Goal: Navigation & Orientation: Find specific page/section

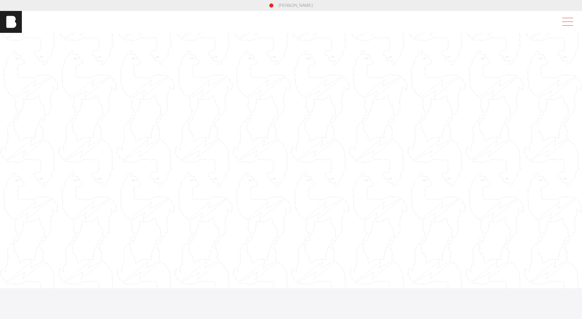
click at [567, 24] on span at bounding box center [567, 22] width 16 height 12
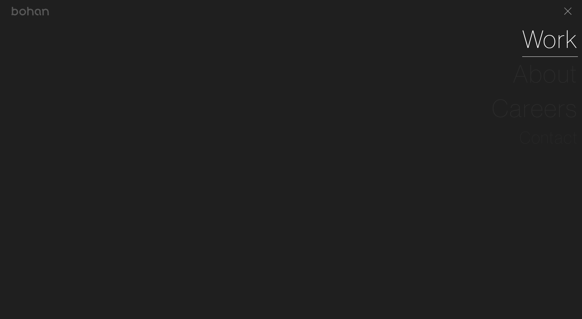
click at [555, 51] on link "Work" at bounding box center [550, 39] width 56 height 35
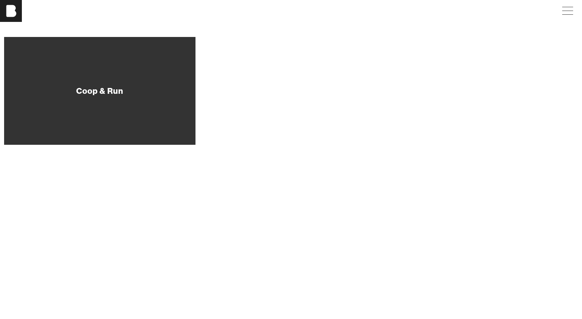
scroll to position [83, 0]
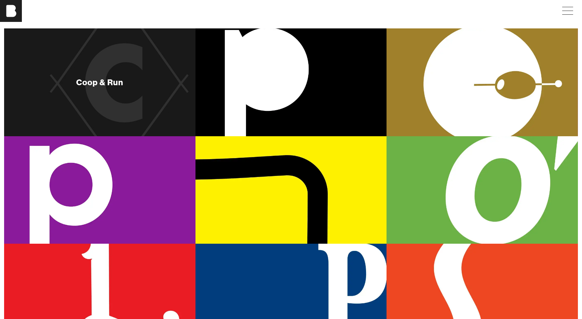
click at [147, 72] on div "Coop & Run" at bounding box center [99, 82] width 191 height 108
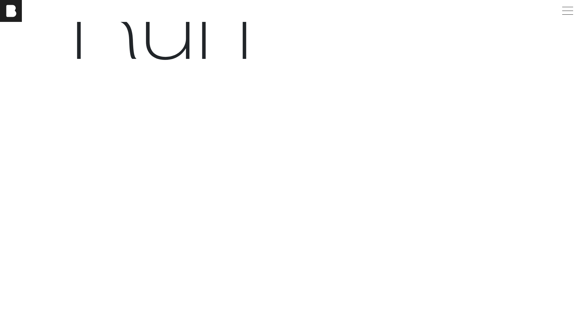
scroll to position [18, 0]
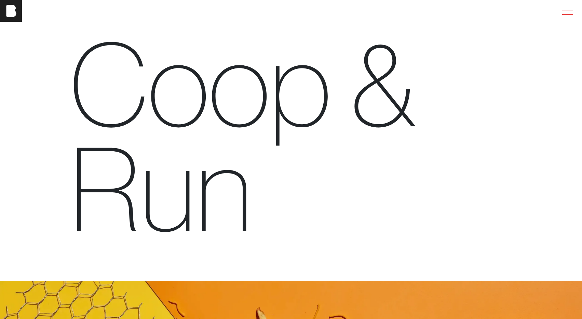
click at [572, 9] on span at bounding box center [567, 11] width 16 height 12
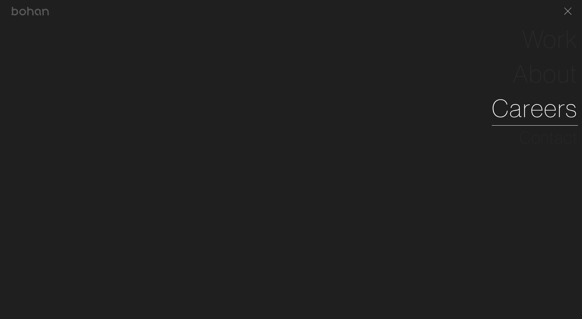
click at [543, 107] on link "Careers" at bounding box center [535, 108] width 86 height 35
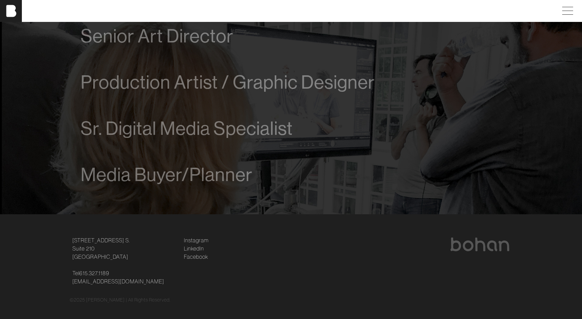
scroll to position [497, 0]
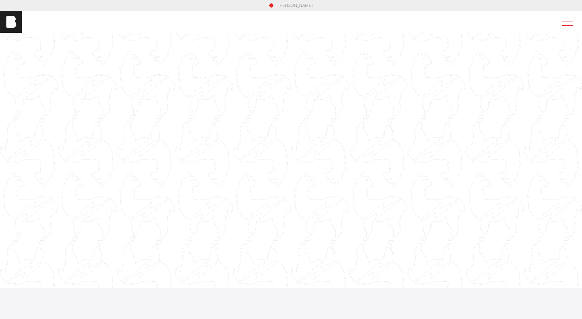
click at [573, 22] on span at bounding box center [567, 22] width 11 height 0
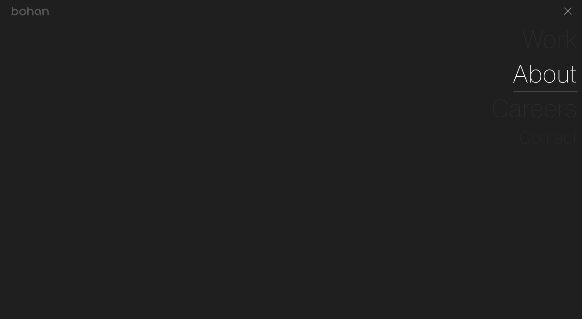
click at [551, 71] on link "About" at bounding box center [545, 73] width 65 height 35
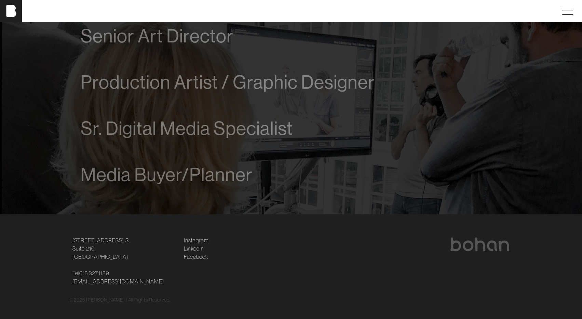
scroll to position [496, 0]
